Goal: Task Accomplishment & Management: Complete application form

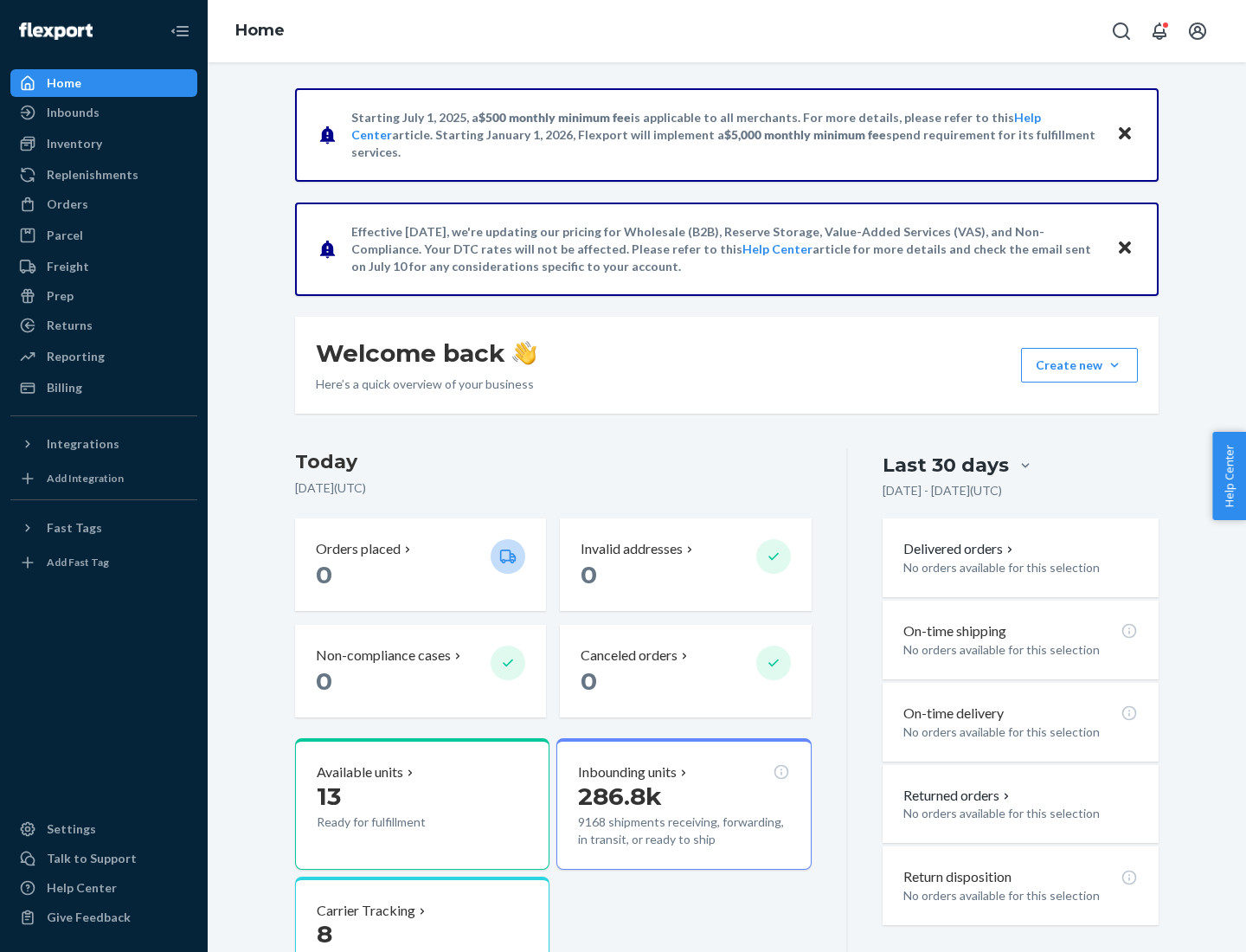
click at [1114, 365] on button "Create new Create new inbound Create new order Create new product" at bounding box center [1079, 365] width 117 height 34
click at [103, 113] on div "Inbounds" at bounding box center [103, 113] width 183 height 25
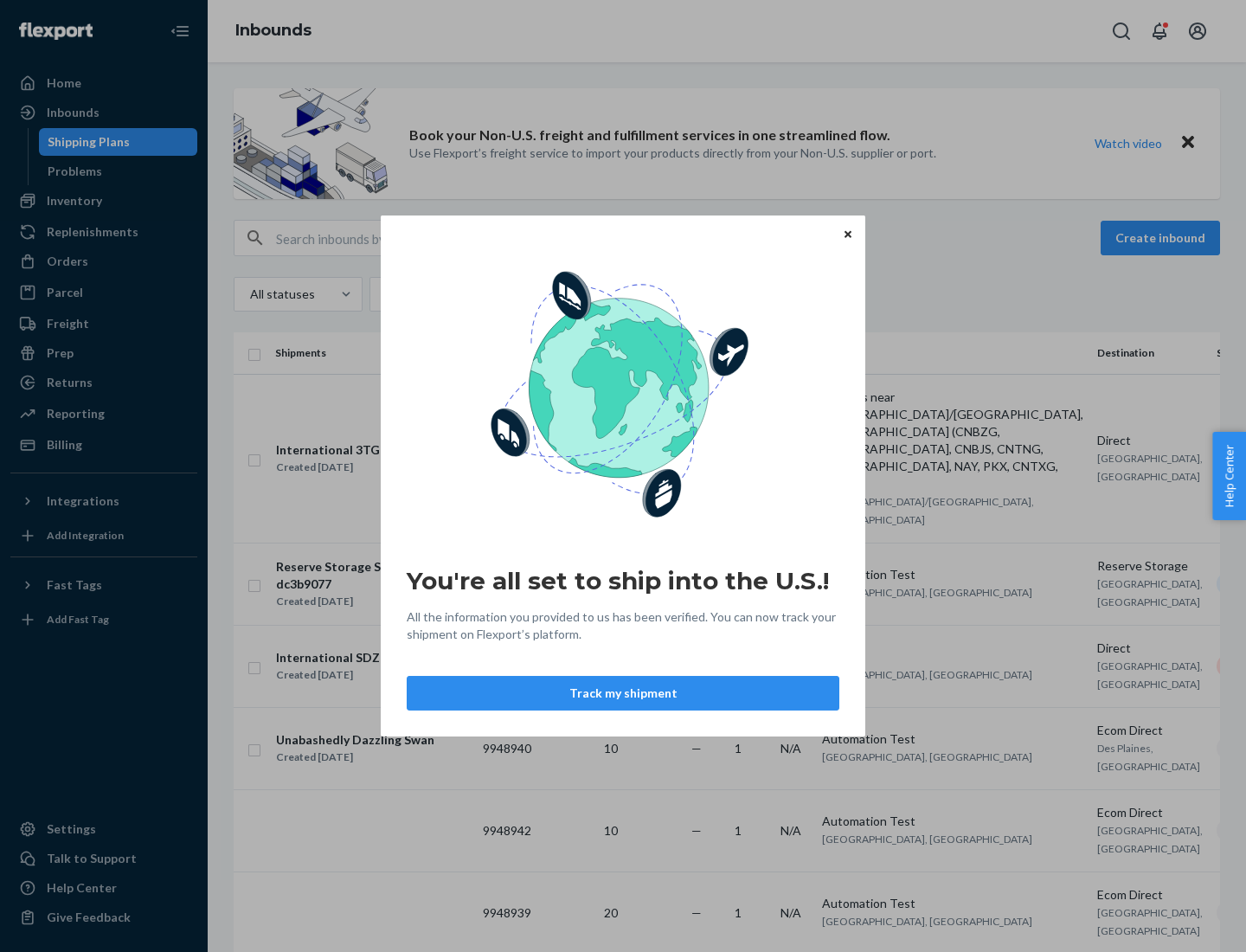
click at [623, 693] on button "Track my shipment" at bounding box center [623, 693] width 432 height 34
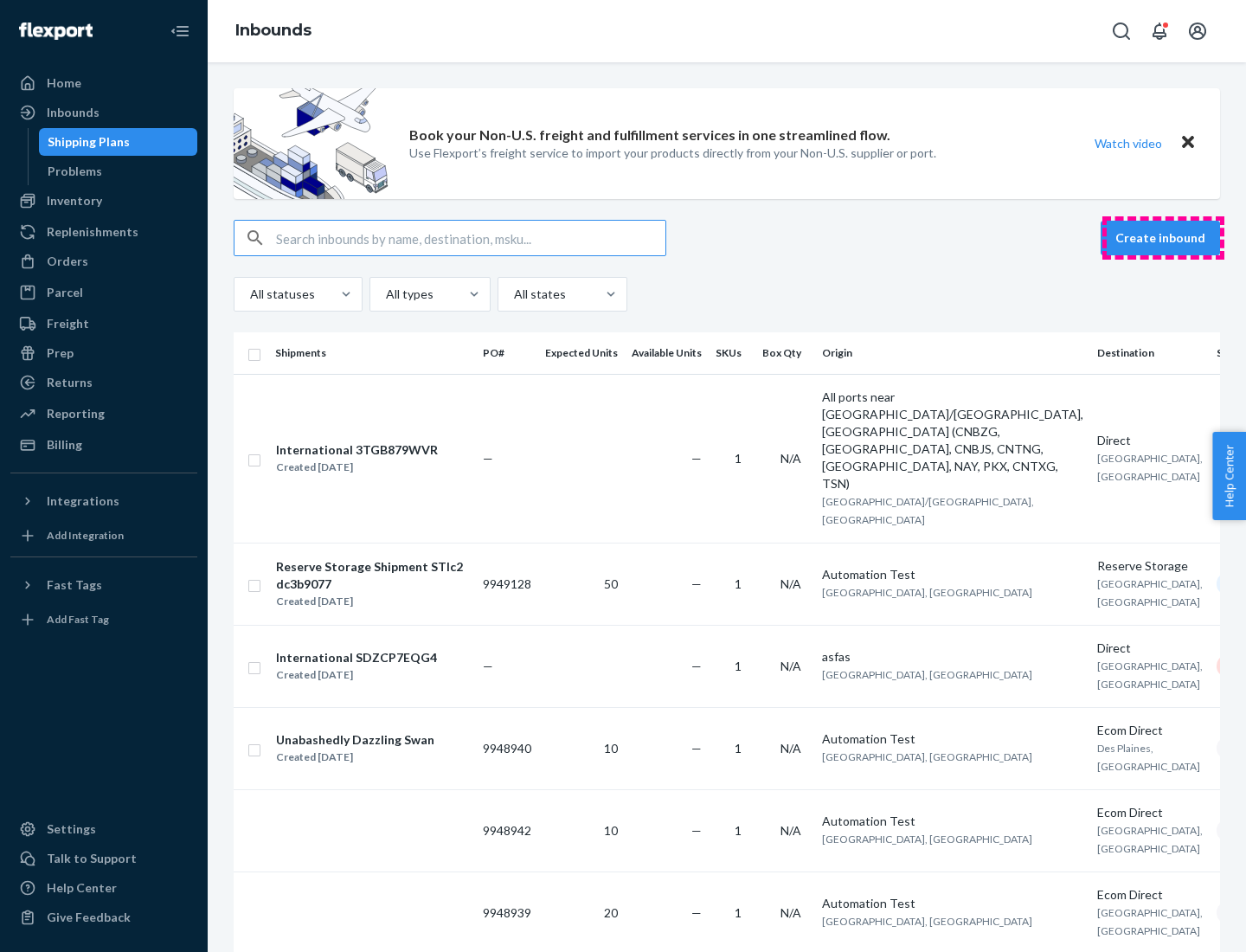
click at [1163, 238] on button "Create inbound" at bounding box center [1161, 238] width 119 height 34
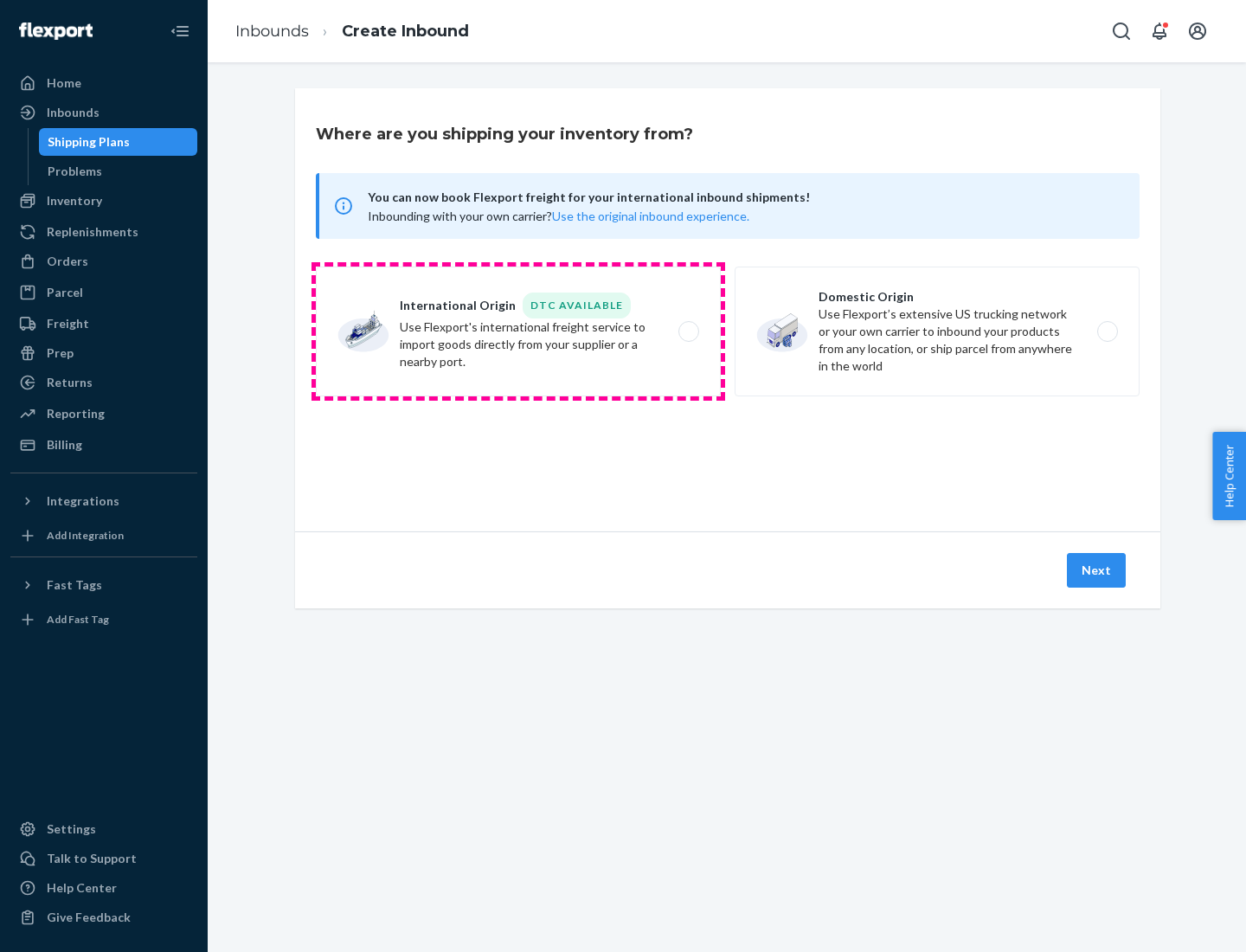
click at [519, 331] on label "International Origin DTC Available Use Flexport's international freight service…" at bounding box center [518, 331] width 405 height 130
click at [687, 331] on input "International Origin DTC Available Use Flexport's international freight service…" at bounding box center [693, 332] width 11 height 11
radio input "true"
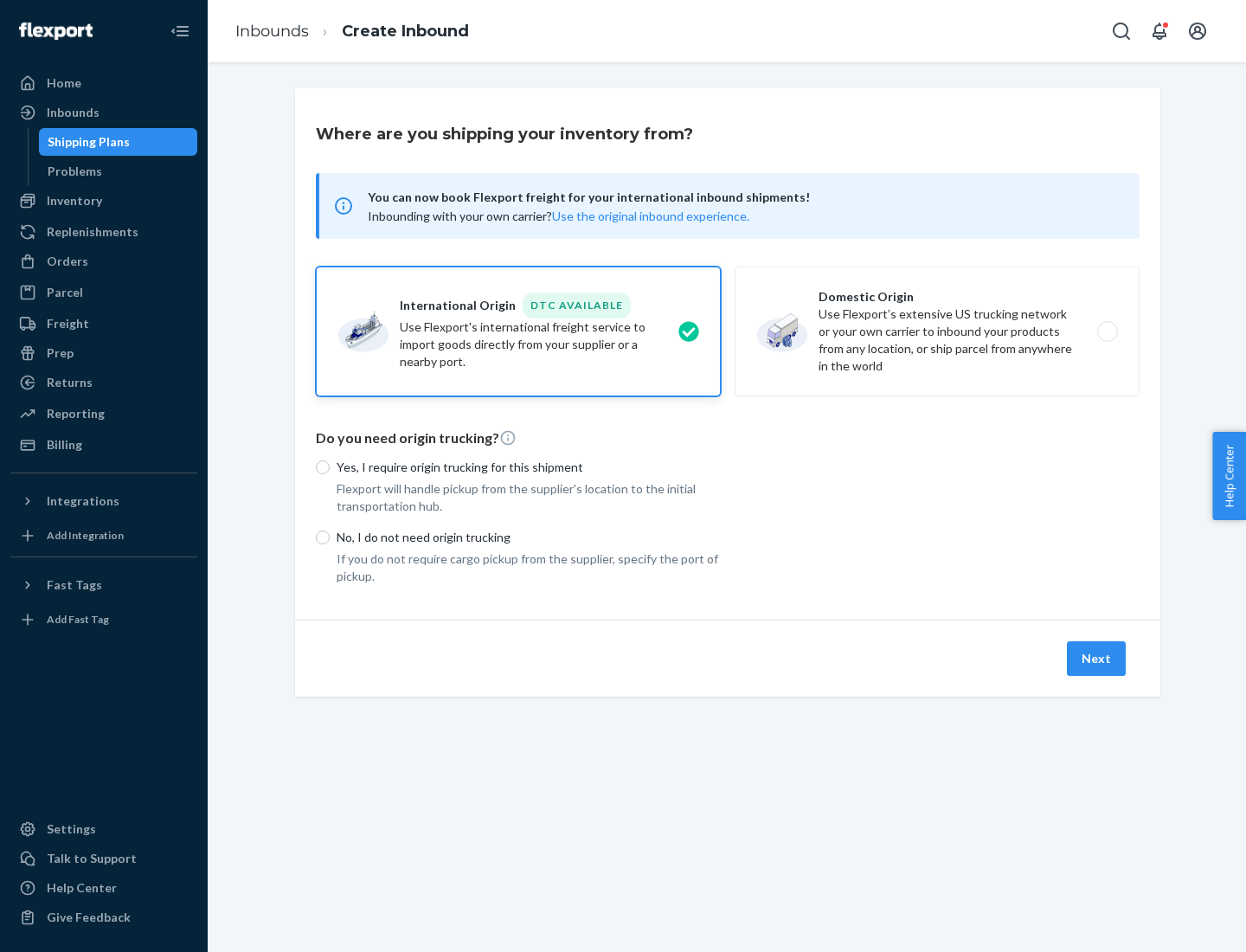
click at [528, 537] on p "No, I do not need origin trucking" at bounding box center [528, 537] width 384 height 17
click at [330, 537] on input "No, I do not need origin trucking" at bounding box center [322, 537] width 14 height 14
radio input "true"
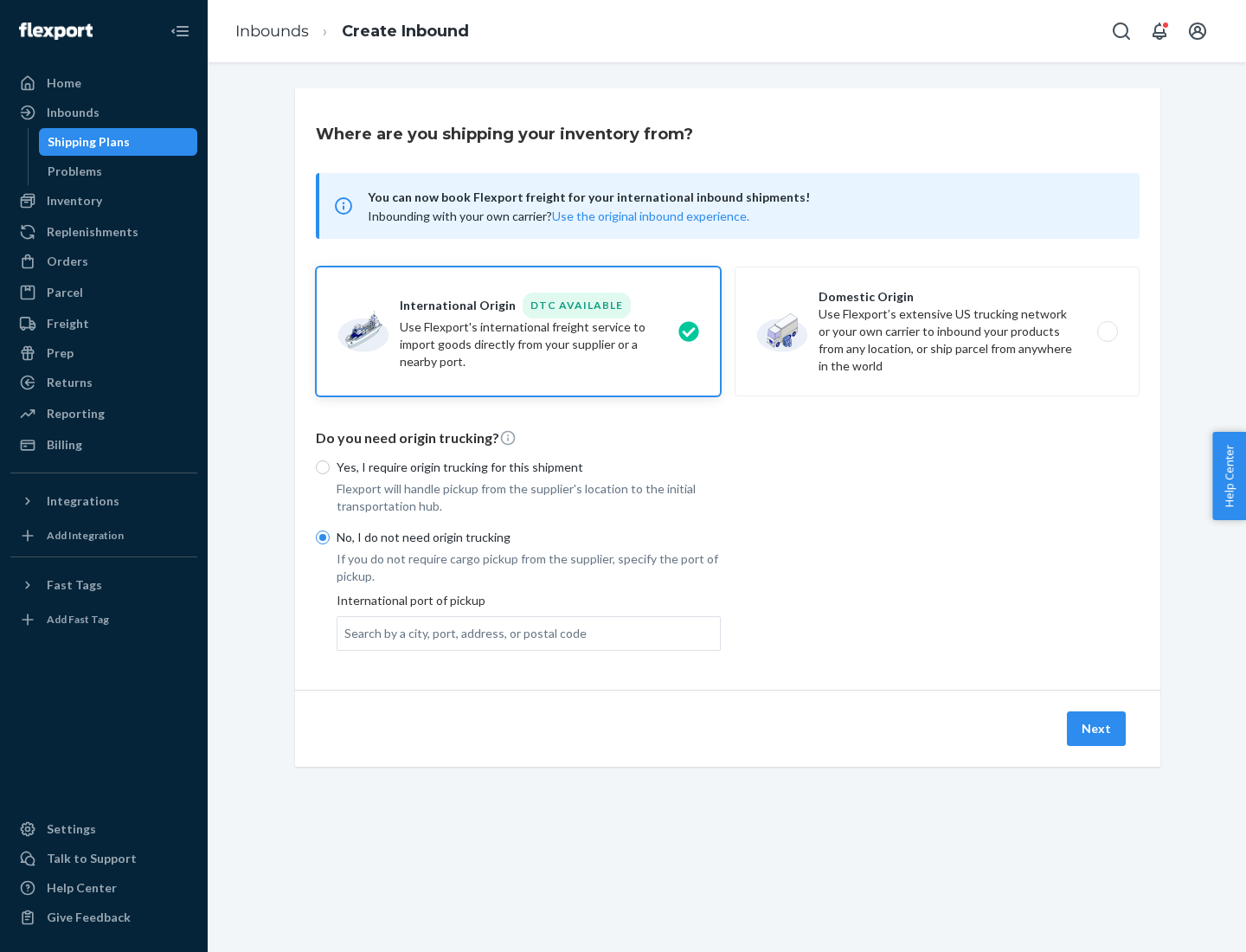
click at [461, 632] on div "Search by a city, port, address, or postal code" at bounding box center [465, 633] width 242 height 17
click at [346, 632] on input "Search by a city, port, address, or postal code" at bounding box center [345, 633] width 2 height 17
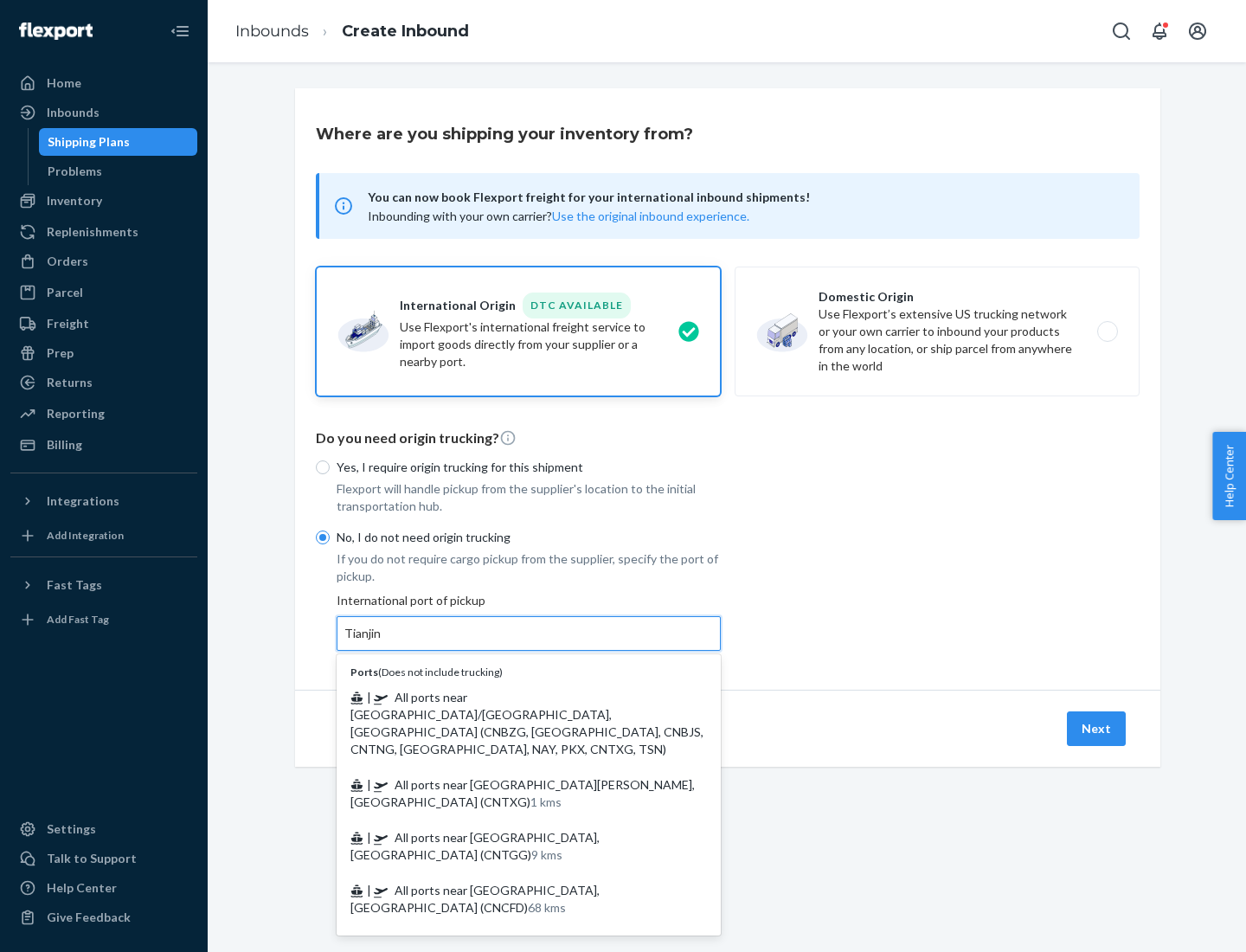
click at [511, 696] on span "| All ports near [GEOGRAPHIC_DATA]/[GEOGRAPHIC_DATA], [GEOGRAPHIC_DATA] (CNBZG,…" at bounding box center [527, 723] width 353 height 66
click at [382, 642] on input "Tianjin" at bounding box center [363, 633] width 38 height 17
type input "All ports near [GEOGRAPHIC_DATA]/[GEOGRAPHIC_DATA], [GEOGRAPHIC_DATA] (CNBZG, […"
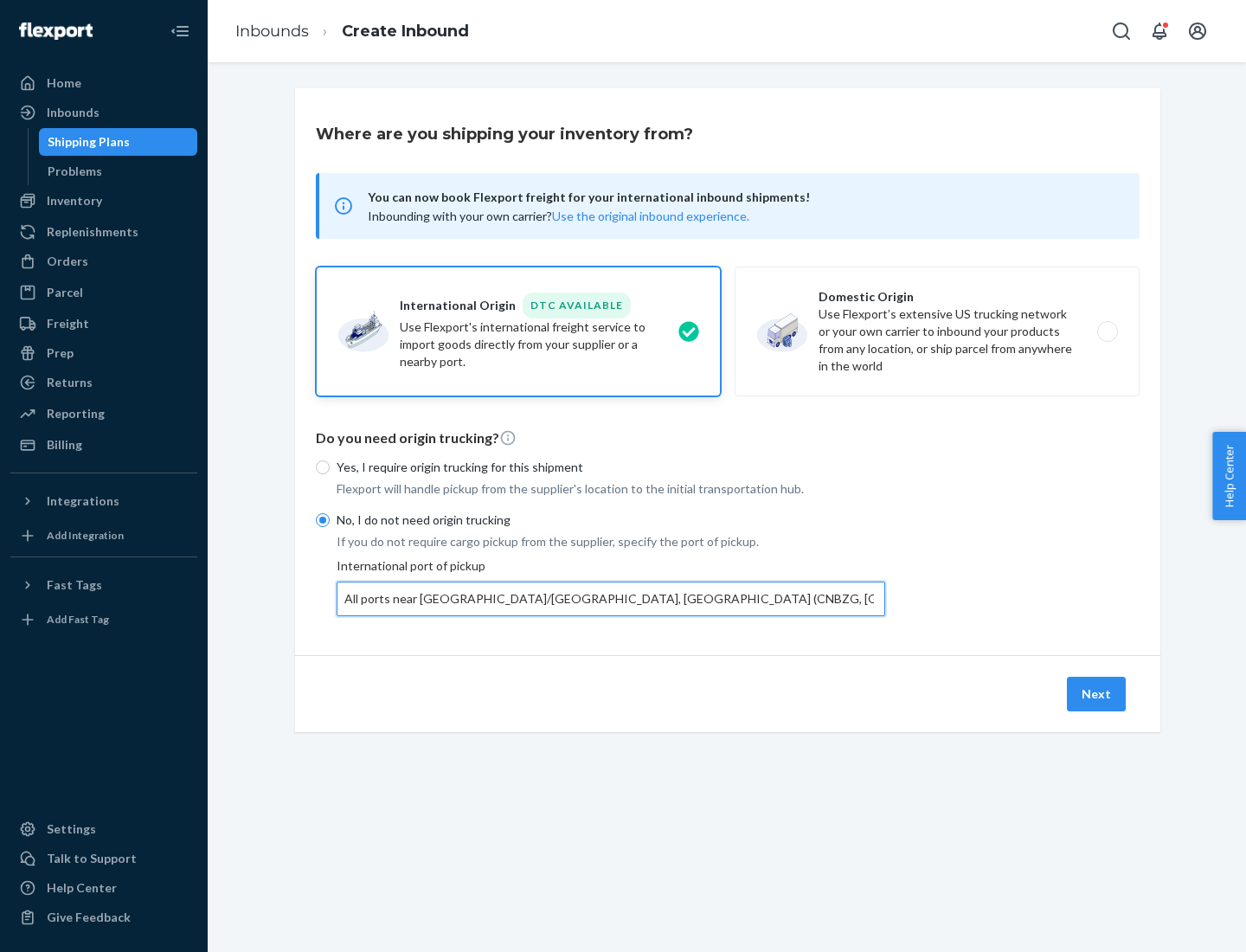
click at [1097, 693] on button "Next" at bounding box center [1096, 693] width 59 height 34
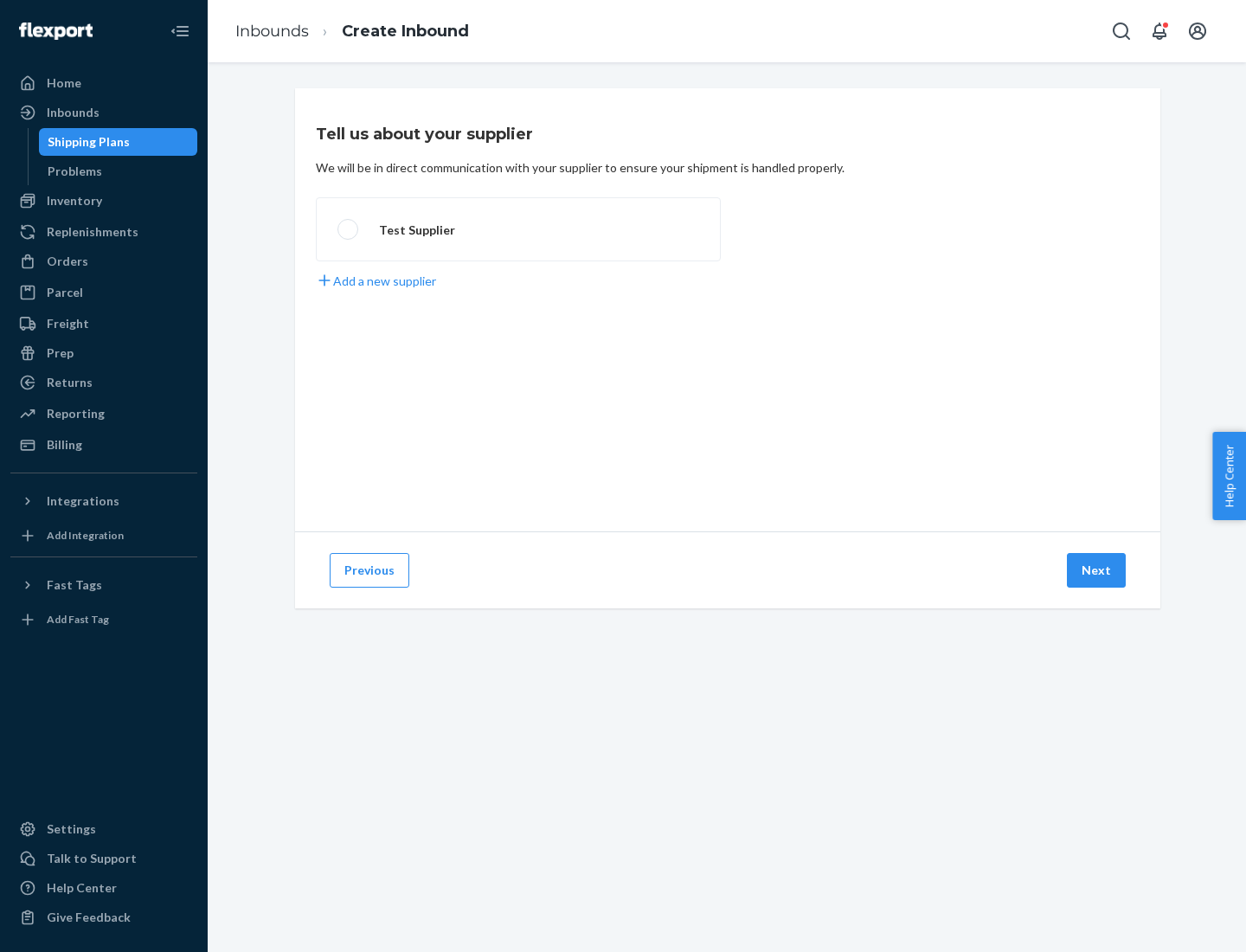
click at [519, 229] on label "Test Supplier" at bounding box center [518, 229] width 405 height 64
click at [349, 229] on input "Test Supplier" at bounding box center [343, 229] width 11 height 11
radio input "true"
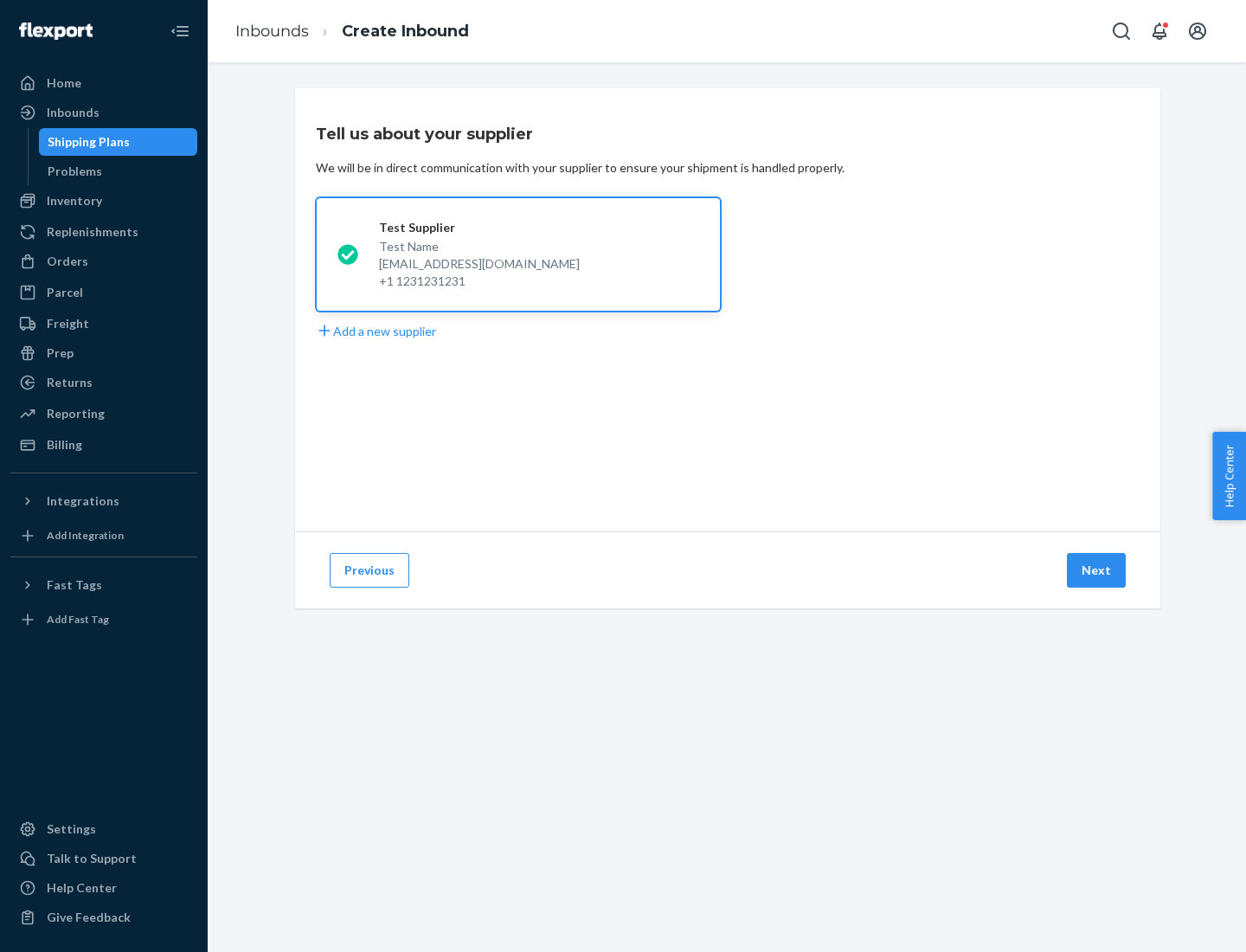
click at [1097, 570] on button "Next" at bounding box center [1096, 570] width 59 height 34
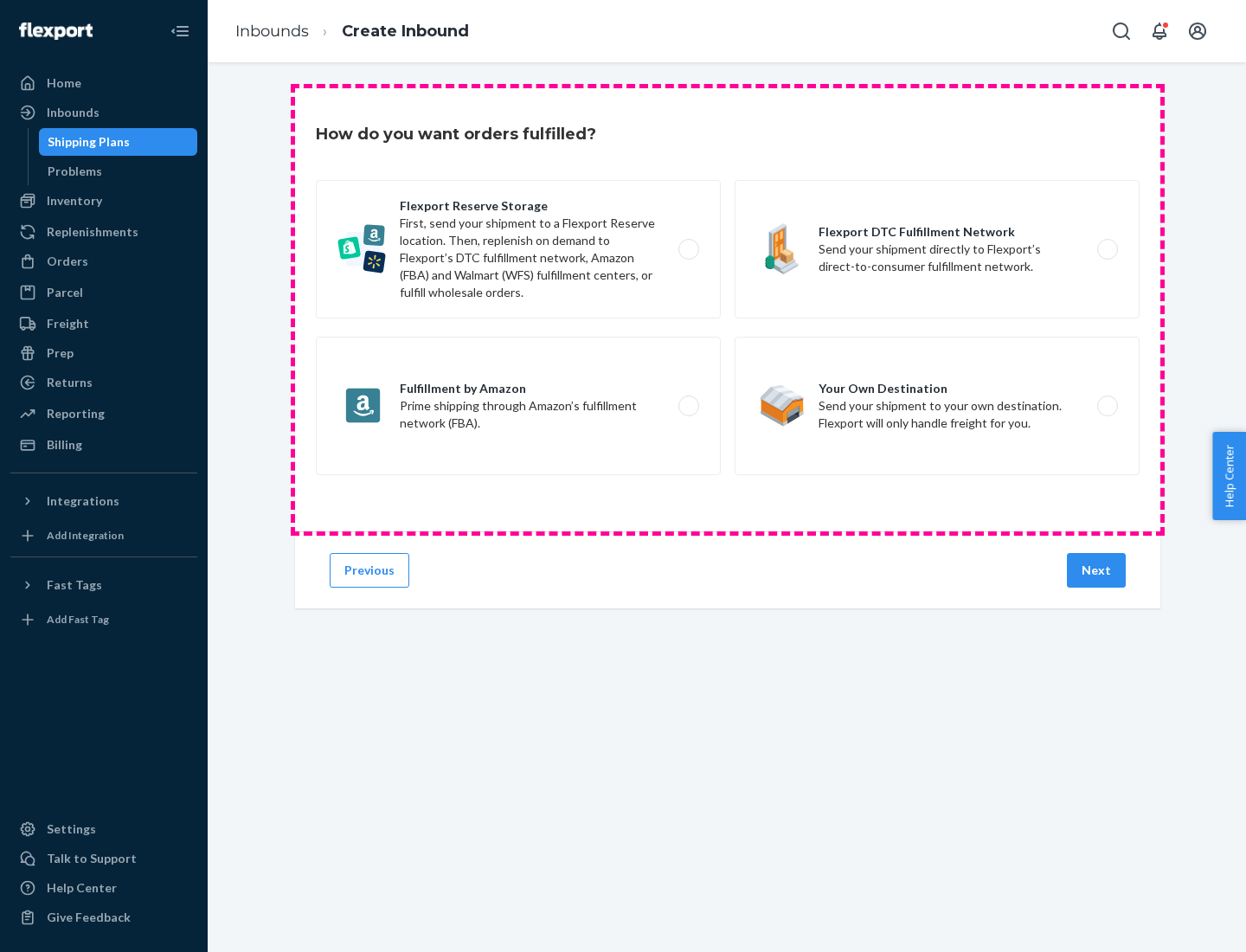
click at [727, 310] on div "Flexport Reserve Storage First, send your shipment to a Flexport Reserve locati…" at bounding box center [727, 330] width 824 height 300
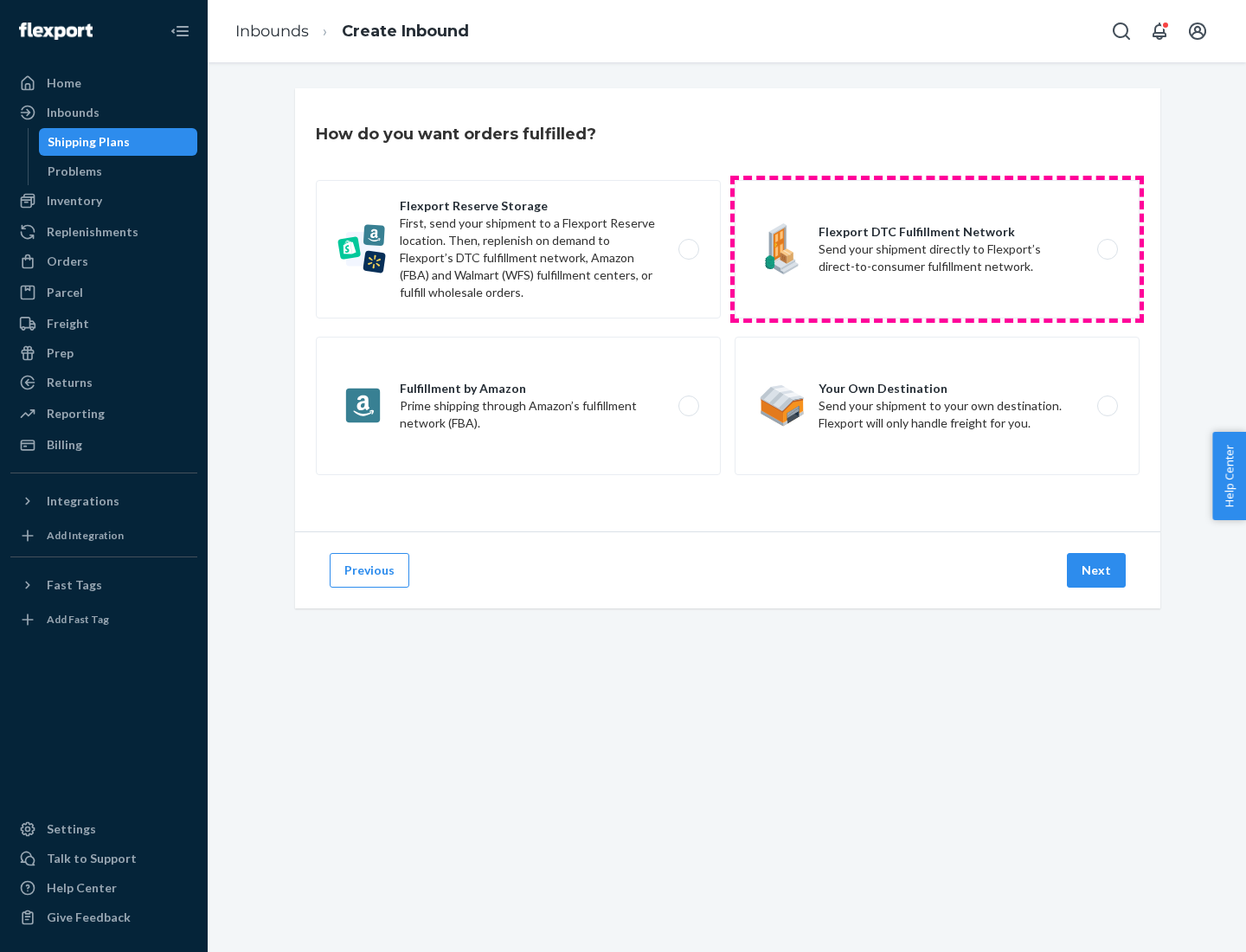
click at [937, 249] on label "Flexport DTC Fulfillment Network Send your shipment directly to Flexport’s dire…" at bounding box center [937, 249] width 405 height 138
click at [1107, 249] on input "Flexport DTC Fulfillment Network Send your shipment directly to Flexport’s dire…" at bounding box center [1112, 249] width 11 height 11
radio input "true"
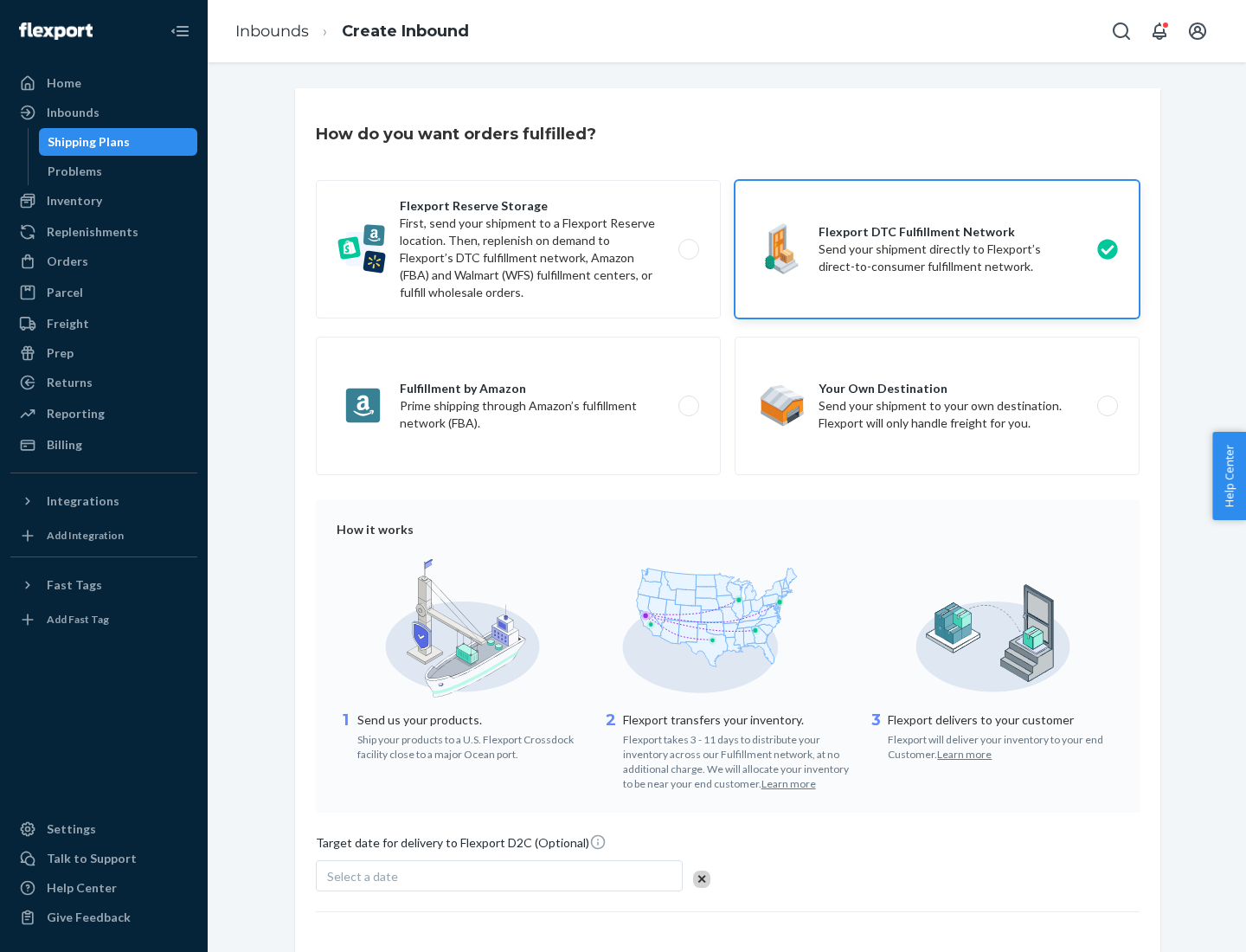
scroll to position [127, 0]
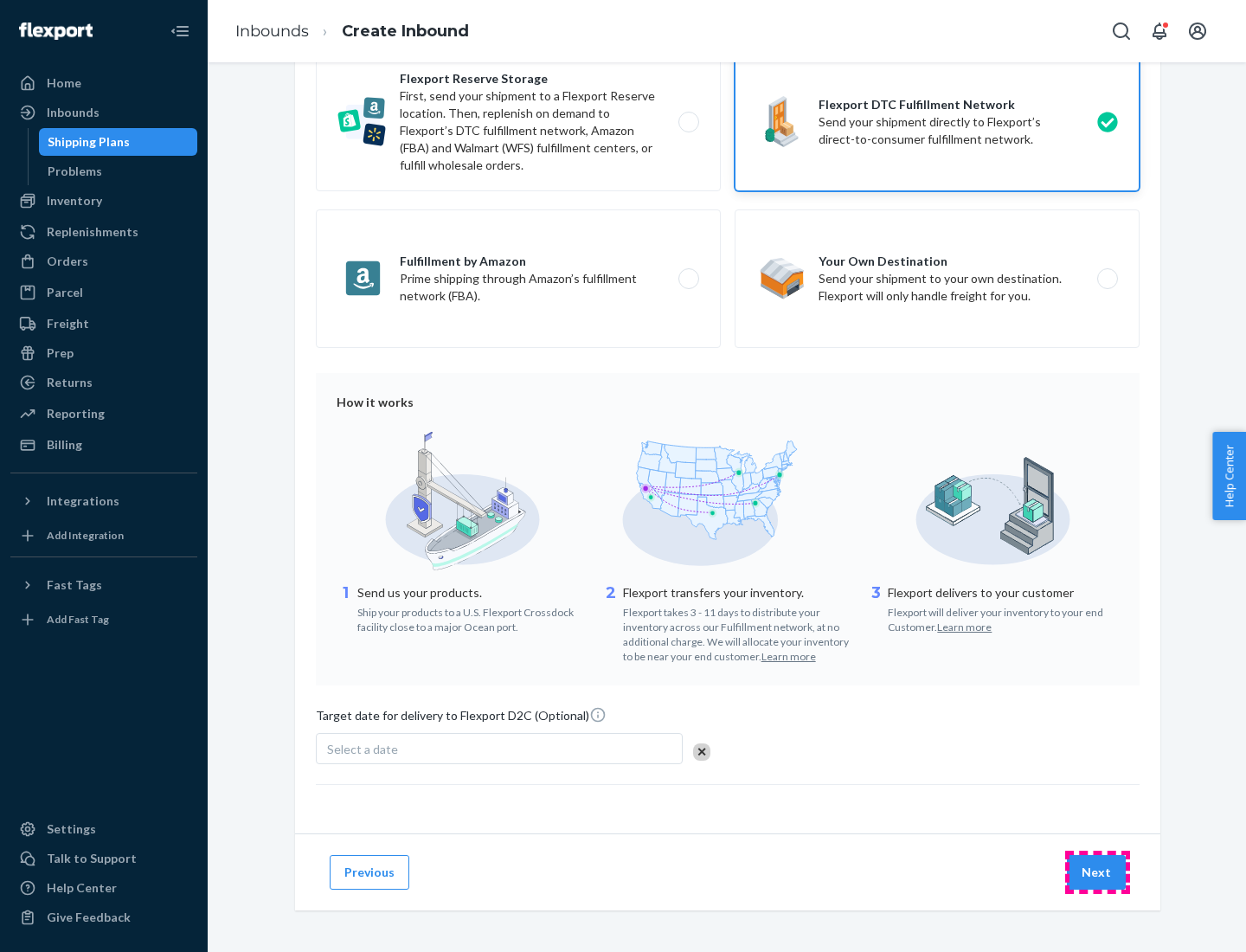
click at [1097, 871] on button "Next" at bounding box center [1096, 871] width 59 height 34
